Goal: Transaction & Acquisition: Purchase product/service

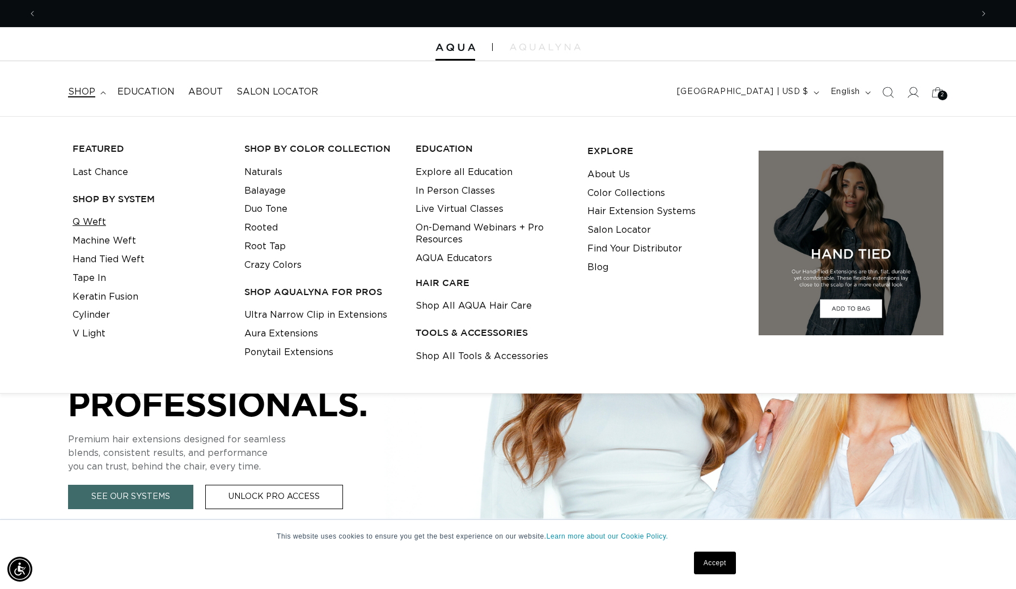
scroll to position [0, 935]
click at [97, 222] on link "Q Weft" at bounding box center [89, 222] width 33 height 19
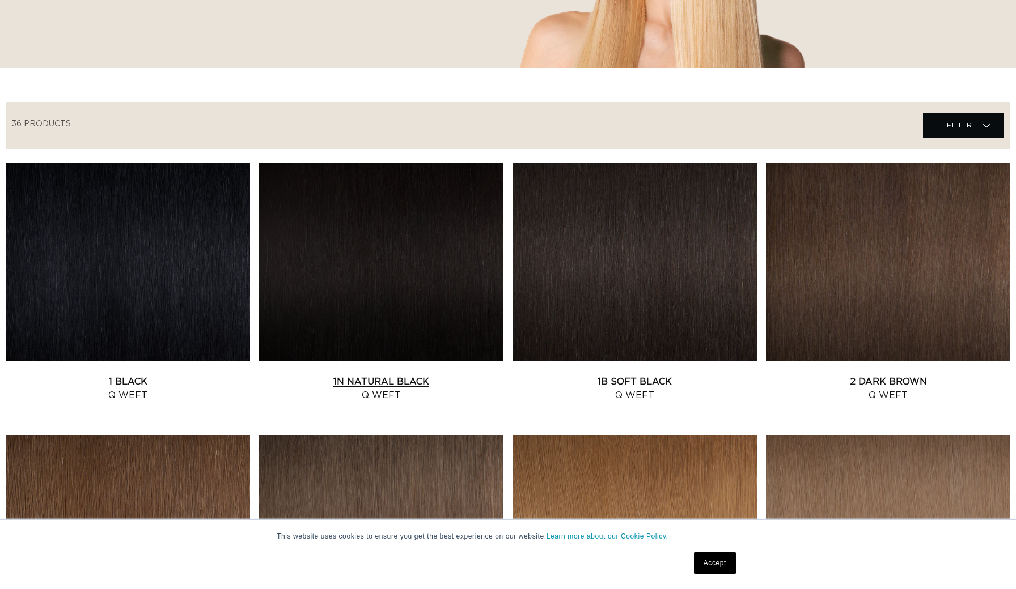
scroll to position [303, 0]
click at [359, 375] on link "1N Natural Black Q Weft" at bounding box center [381, 388] width 244 height 27
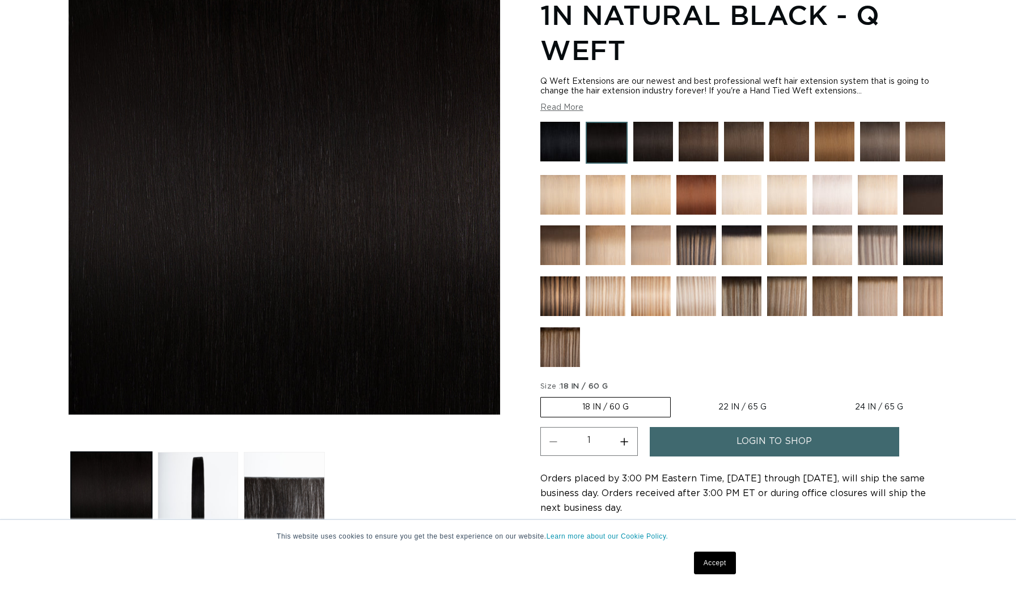
scroll to position [265, 0]
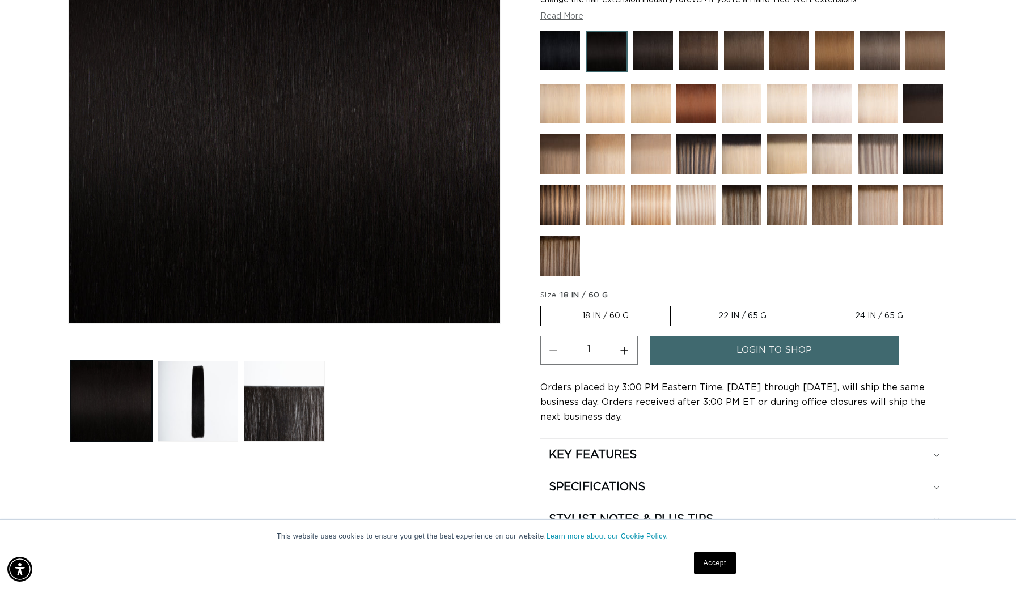
click at [745, 312] on label "22 IN / 65 G Variant sold out or unavailable" at bounding box center [742, 316] width 131 height 19
click at [677, 304] on input "22 IN / 65 G Variant sold out or unavailable" at bounding box center [676, 304] width 1 height 1
radio input "true"
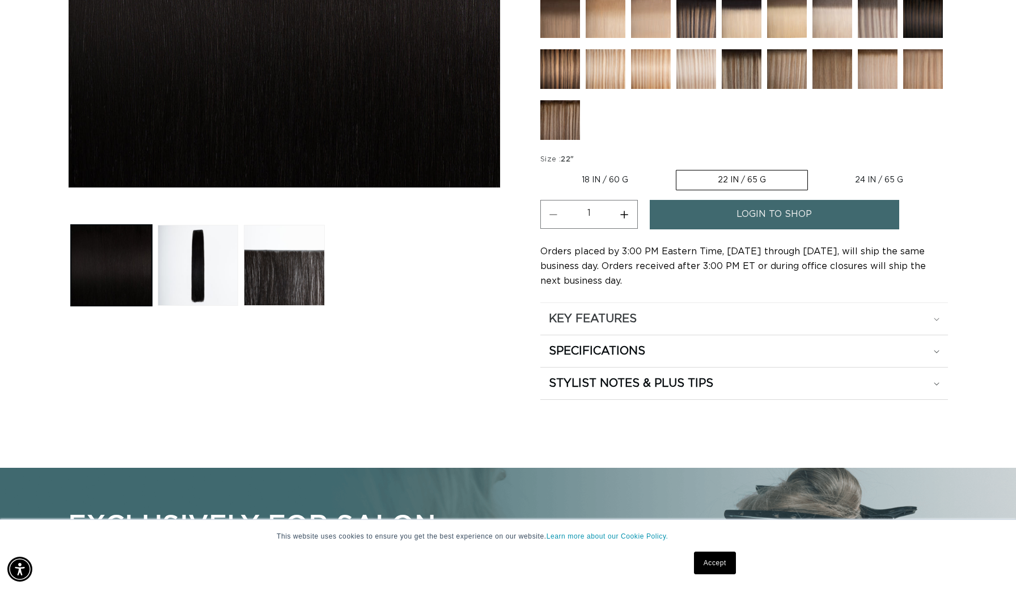
scroll to position [0, 1870]
click at [644, 326] on div "KEY FEATURES" at bounding box center [744, 319] width 391 height 15
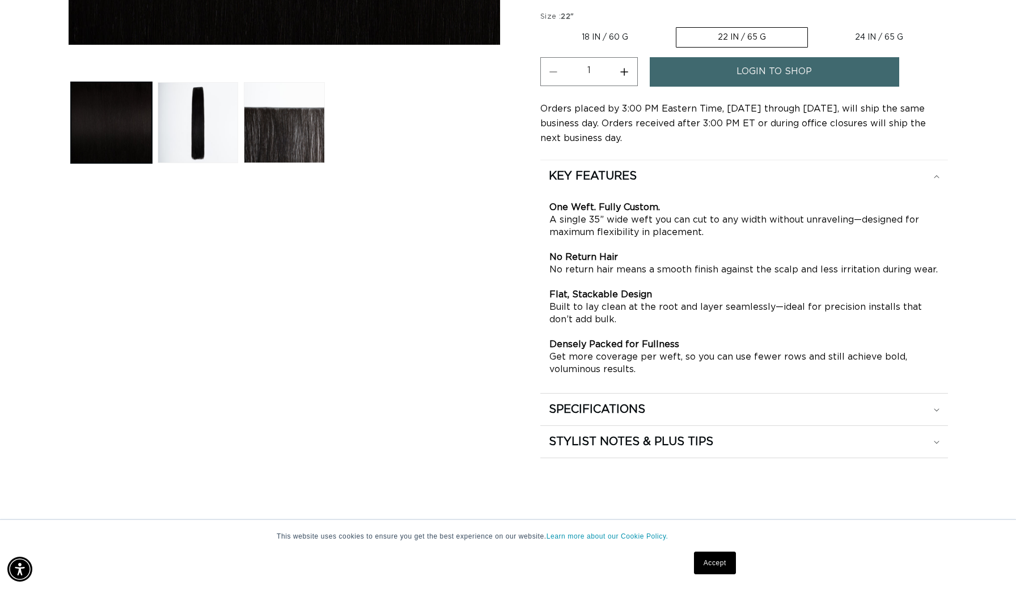
scroll to position [546, 0]
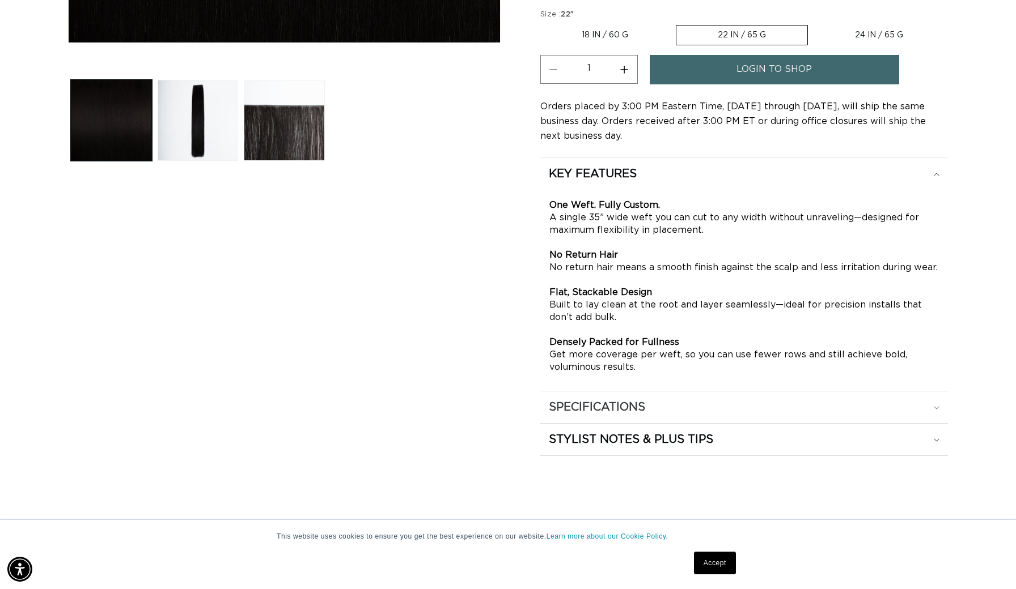
click at [674, 406] on div "SPECIFICATIONS" at bounding box center [744, 407] width 391 height 15
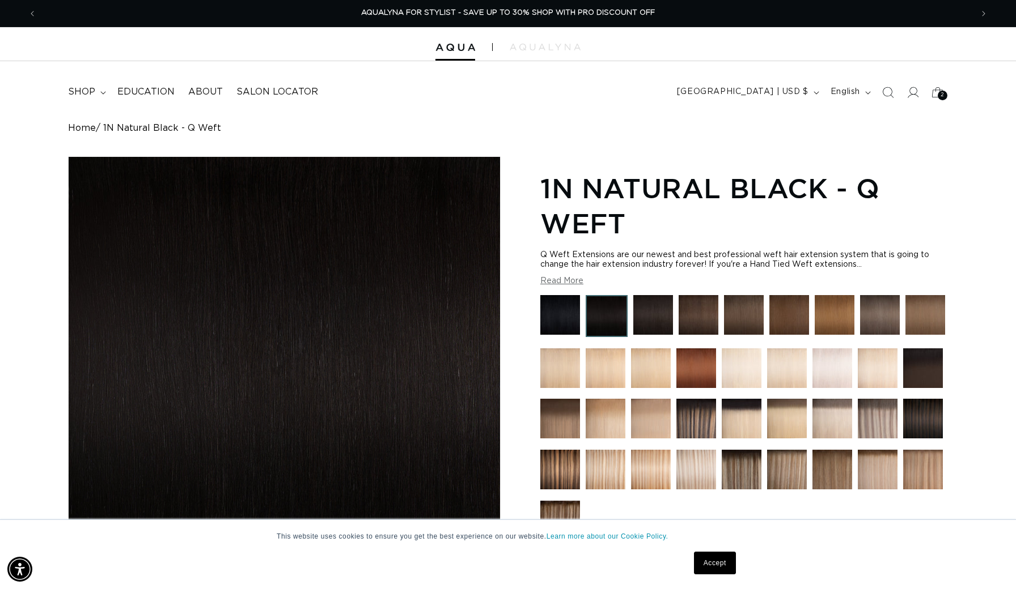
scroll to position [0, 0]
